Goal: Check status: Check status

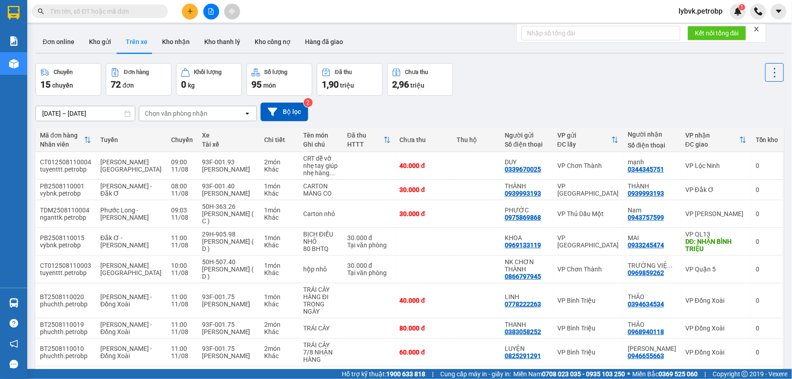
click at [75, 5] on span at bounding box center [100, 12] width 136 height 14
click at [76, 10] on input "text" at bounding box center [103, 11] width 107 height 10
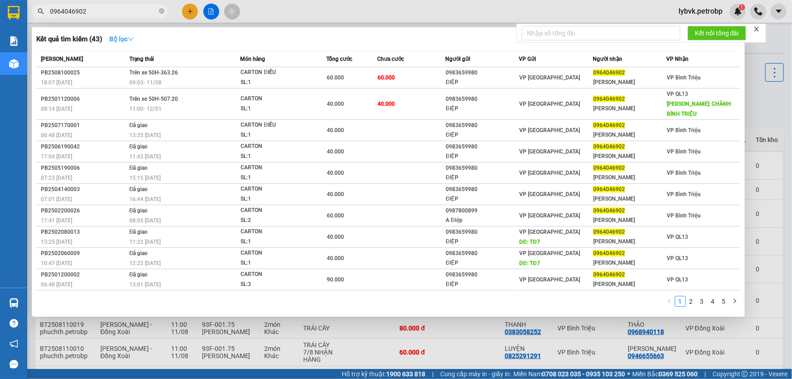
type input "0964046902"
click at [133, 39] on icon "down" at bounding box center [130, 39] width 6 height 6
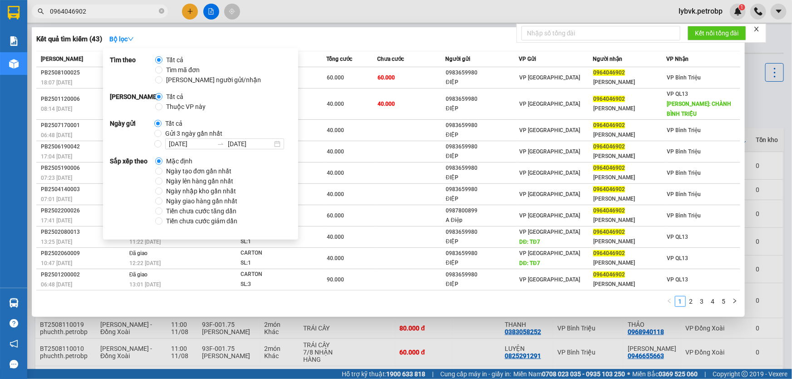
click at [213, 132] on span "Gửi 3 ngày gần nhất" at bounding box center [193, 133] width 64 height 10
click at [161, 132] on input "Gửi 3 ngày gần nhất" at bounding box center [157, 133] width 7 height 7
radio input "true"
radio input "false"
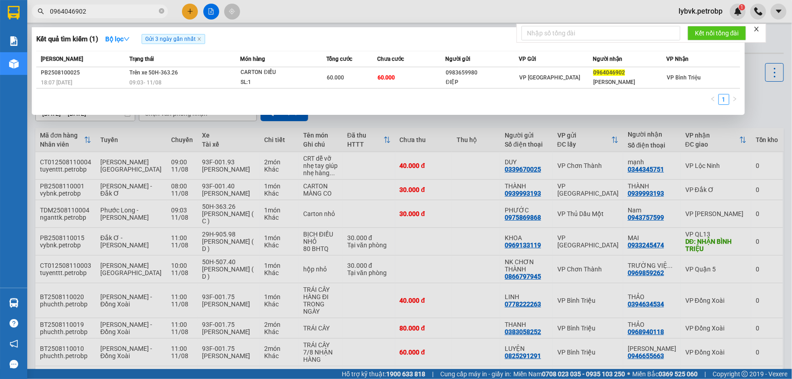
click at [341, 41] on div "Kết quả tìm kiếm ( 1 ) Bộ lọc Gửi 3 ngày gần nhất" at bounding box center [388, 39] width 704 height 15
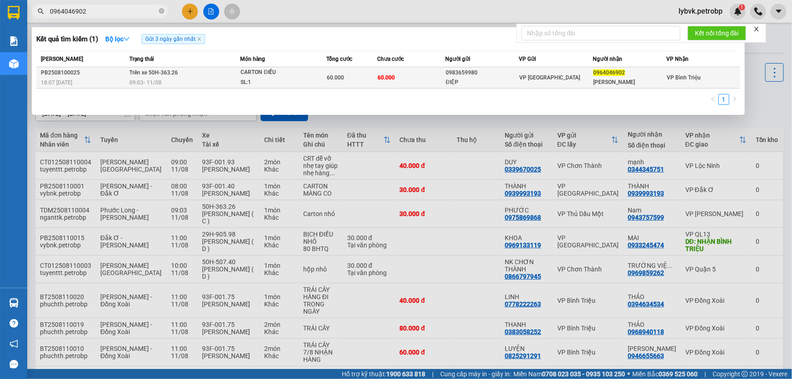
click at [269, 71] on div "CARTON ĐIỀU" at bounding box center [274, 73] width 68 height 10
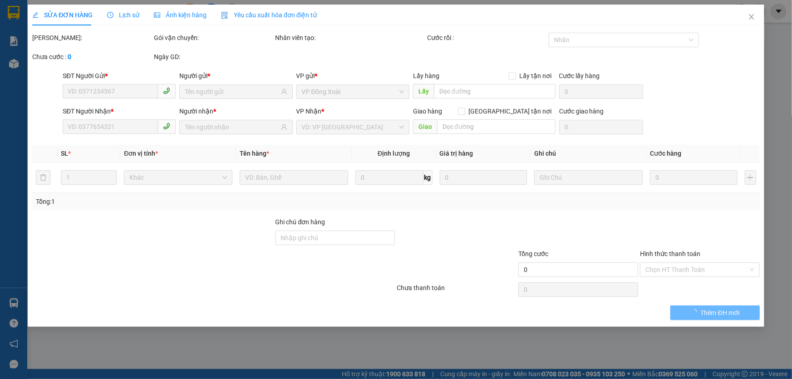
type input "0983659980"
type input "ĐIỆP"
type input "0964046902"
type input "[PERSON_NAME]"
type input "60.000"
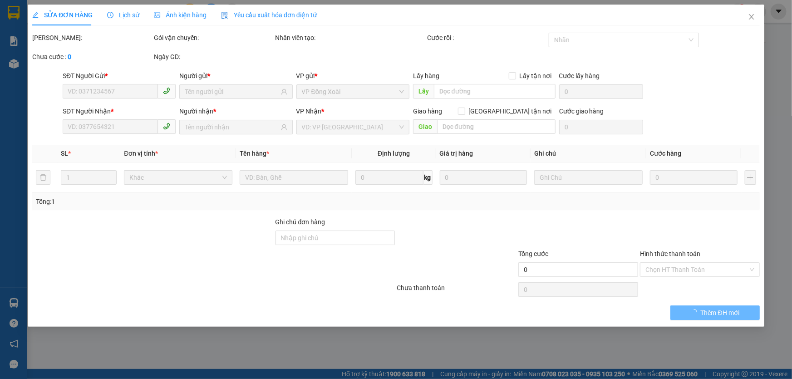
type input "60.000"
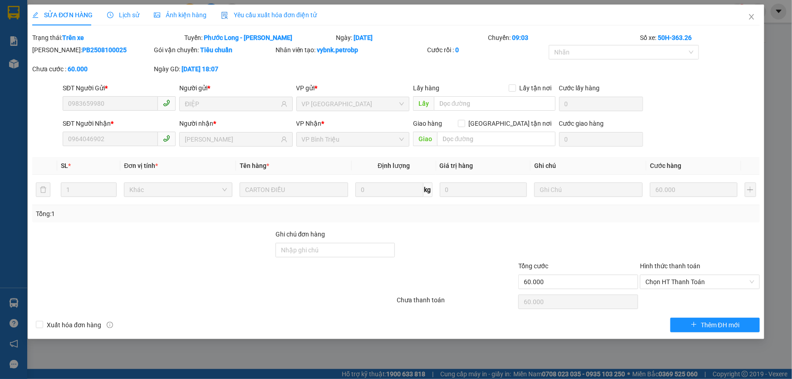
click at [133, 14] on span "Lịch sử" at bounding box center [123, 14] width 32 height 7
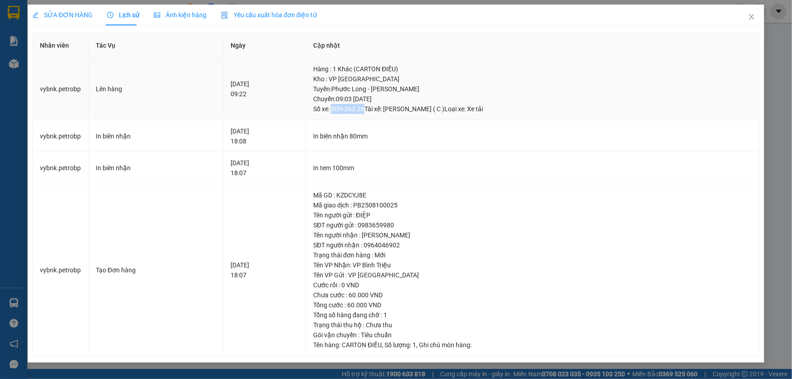
drag, startPoint x: 391, startPoint y: 108, endPoint x: 360, endPoint y: 111, distance: 31.0
click at [360, 111] on div "Tuyến : Phước Long - [PERSON_NAME]: 09:03 [DATE] Số xe: 50H-363.26 Tài xế: [PER…" at bounding box center [532, 99] width 439 height 30
copy div "50H-363.26"
click at [752, 13] on span "Close" at bounding box center [751, 17] width 25 height 25
